Goal: Communication & Community: Share content

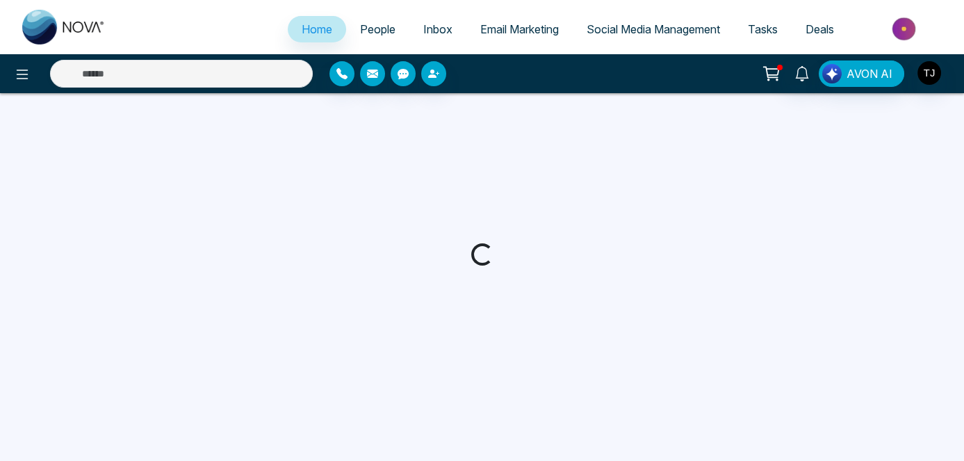
select select "*"
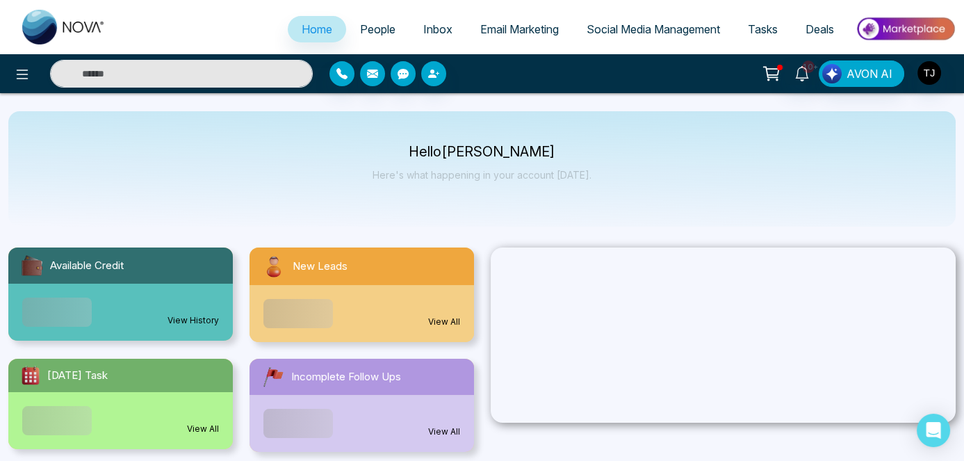
click at [606, 21] on link "Social Media Management" at bounding box center [653, 29] width 161 height 26
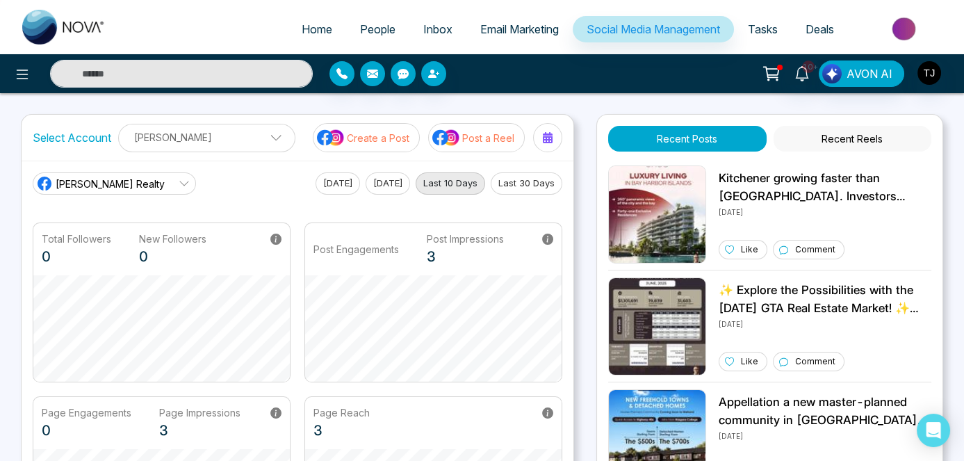
click at [150, 129] on p "[PERSON_NAME]" at bounding box center [206, 137] width 159 height 23
click at [192, 193] on button "Add Social Accounts" at bounding box center [189, 198] width 123 height 18
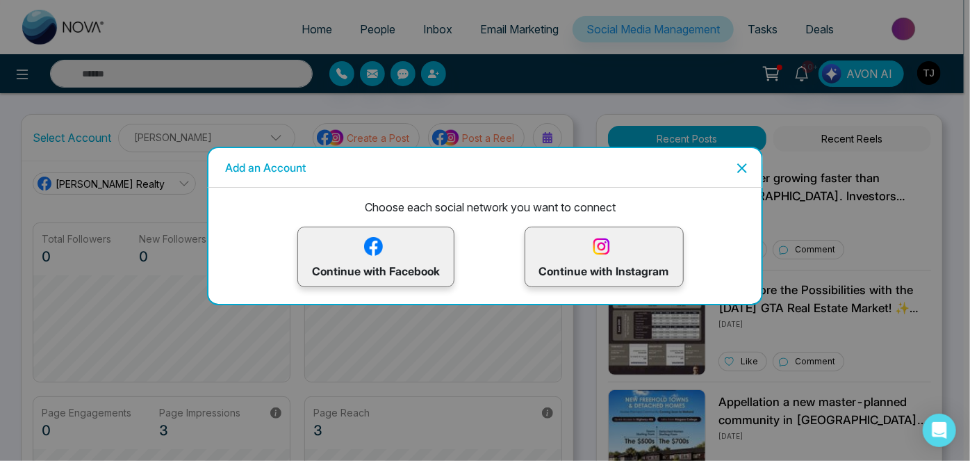
click at [742, 164] on icon "Close" at bounding box center [742, 168] width 17 height 17
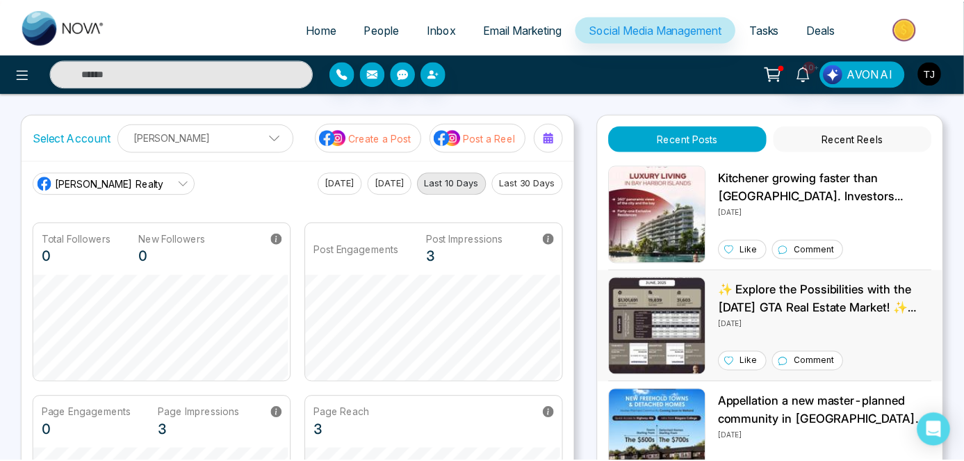
scroll to position [51, 0]
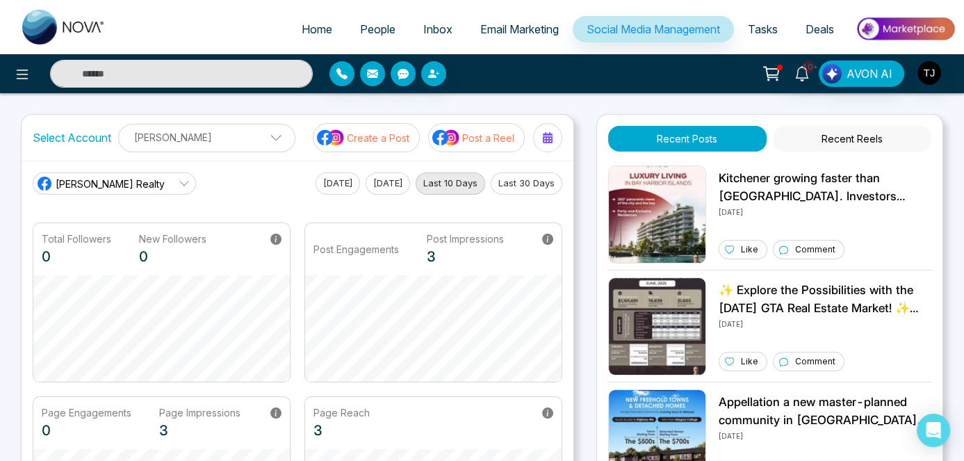
click at [236, 137] on p "[PERSON_NAME]" at bounding box center [206, 137] width 159 height 23
click at [195, 143] on p "[PERSON_NAME]" at bounding box center [206, 137] width 159 height 23
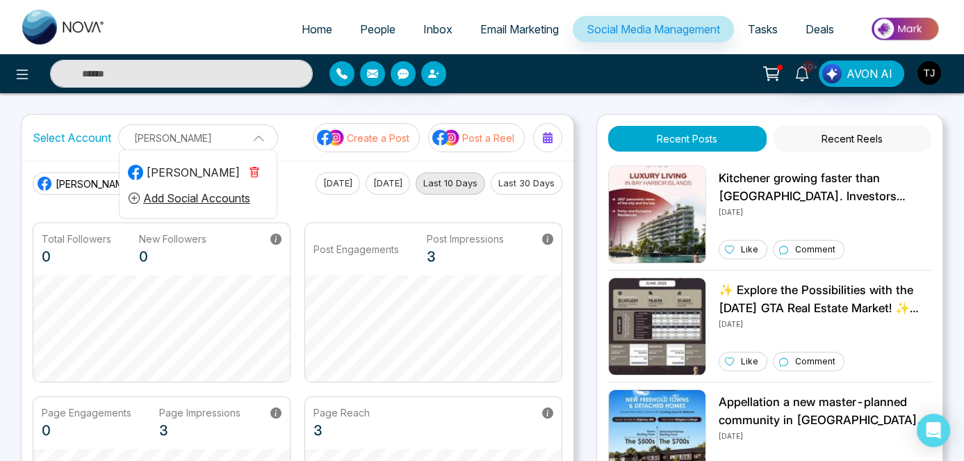
click at [204, 204] on button "Add Social Accounts" at bounding box center [189, 198] width 123 height 18
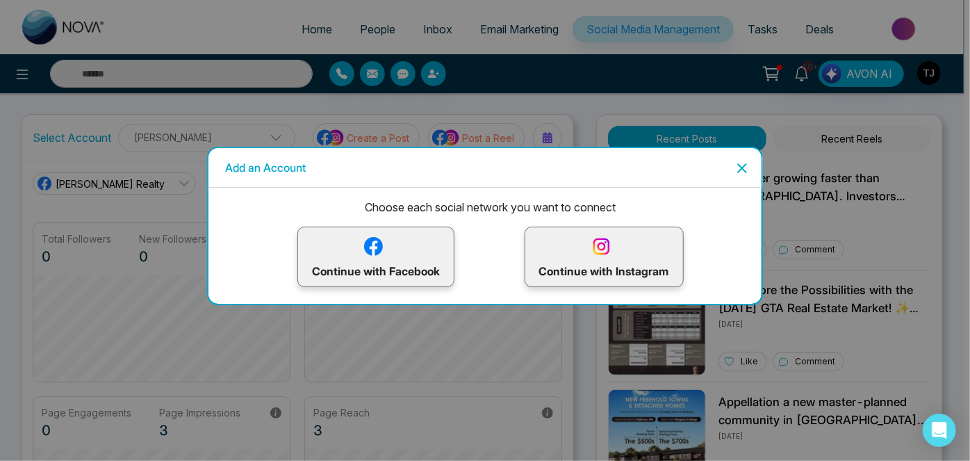
click at [372, 265] on p "Continue with Facebook" at bounding box center [376, 256] width 128 height 45
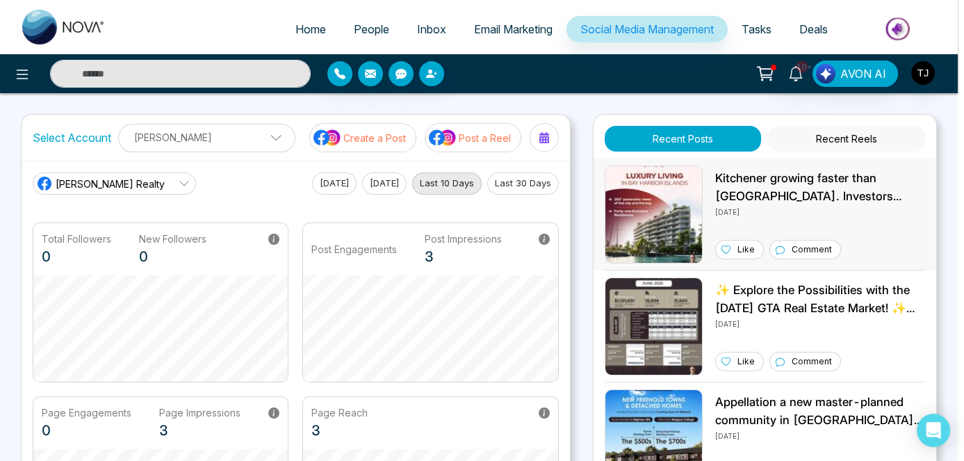
scroll to position [51, 0]
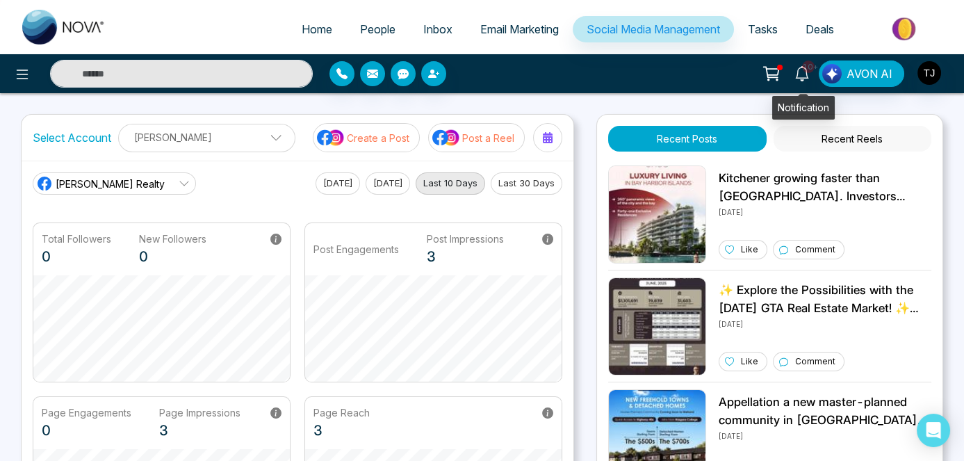
click at [803, 67] on icon at bounding box center [801, 73] width 13 height 15
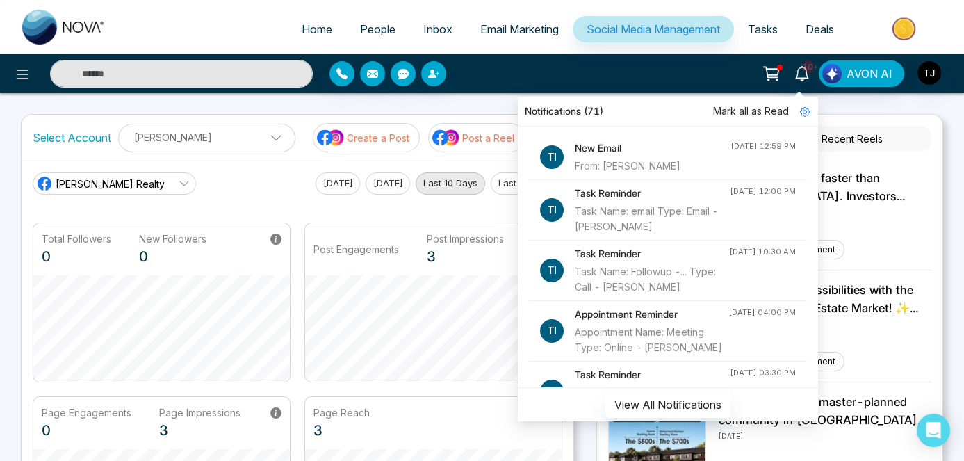
click at [960, 158] on div "Home People Inbox Email Marketing Social Media Management Tasks Deals 10+ Notif…" at bounding box center [482, 449] width 964 height 898
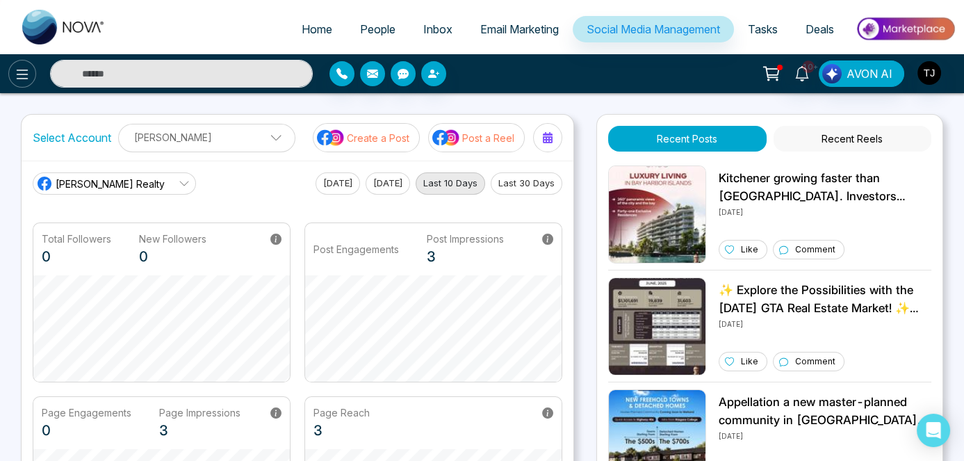
click at [20, 78] on icon at bounding box center [23, 74] width 12 height 10
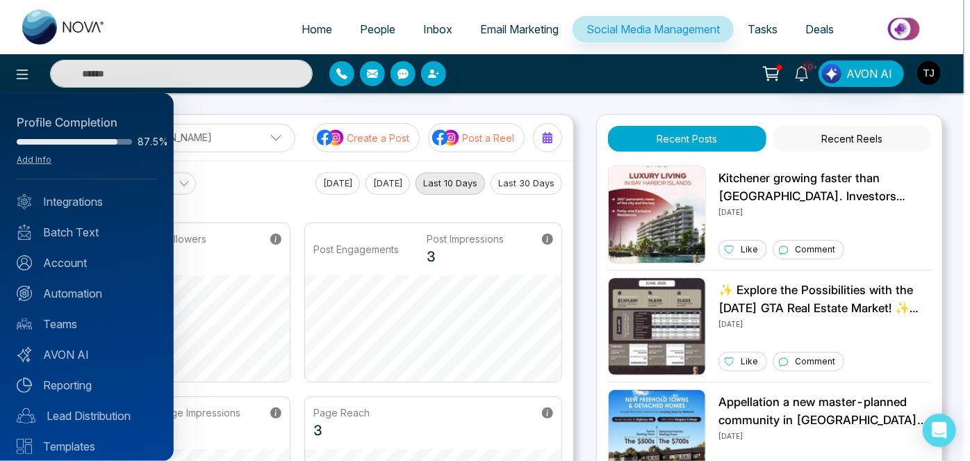
click at [548, 133] on div at bounding box center [485, 230] width 970 height 461
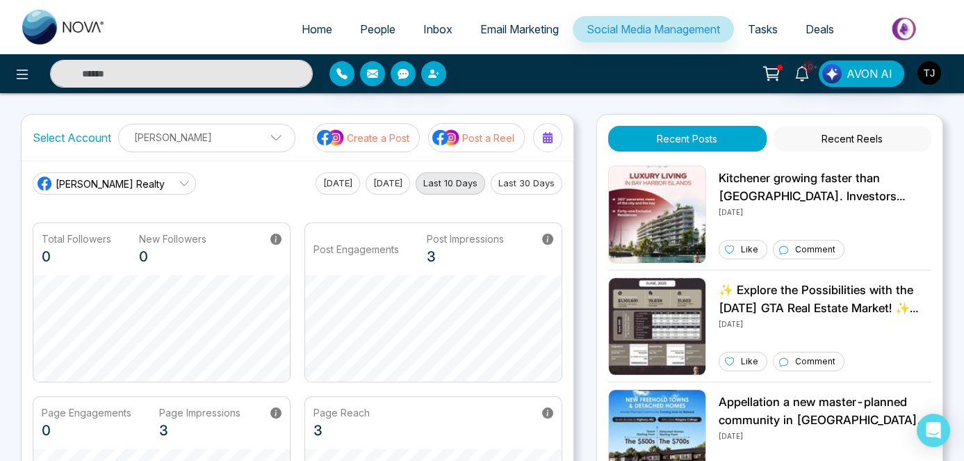
click at [548, 133] on icon at bounding box center [548, 137] width 10 height 11
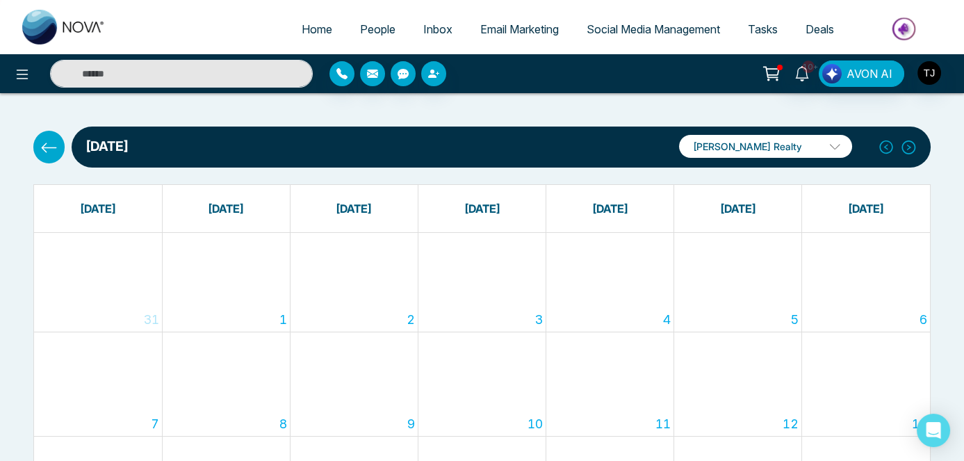
click at [841, 141] on p "[PERSON_NAME] Realty" at bounding box center [765, 146] width 173 height 23
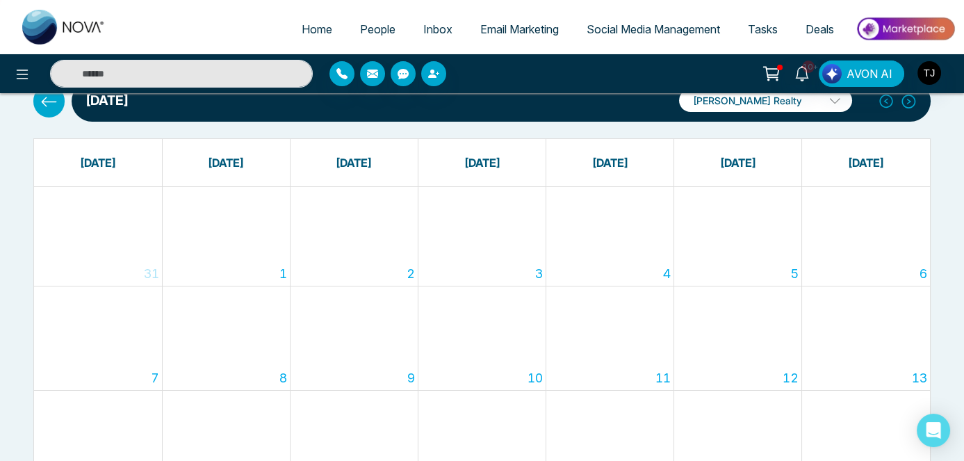
scroll to position [42, 0]
